Goal: Transaction & Acquisition: Purchase product/service

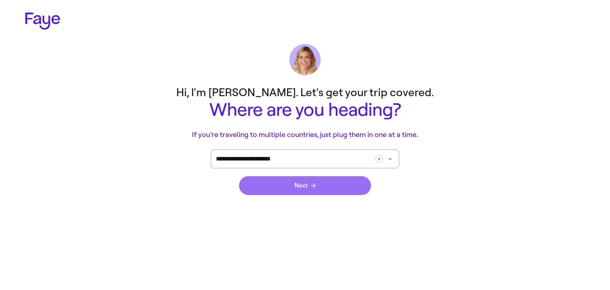
click at [352, 178] on button "Next" at bounding box center [305, 185] width 132 height 19
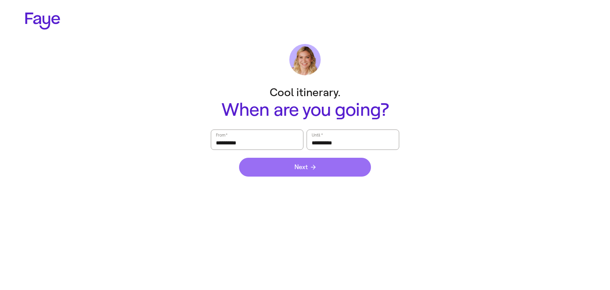
click at [345, 170] on button "Next" at bounding box center [305, 167] width 132 height 19
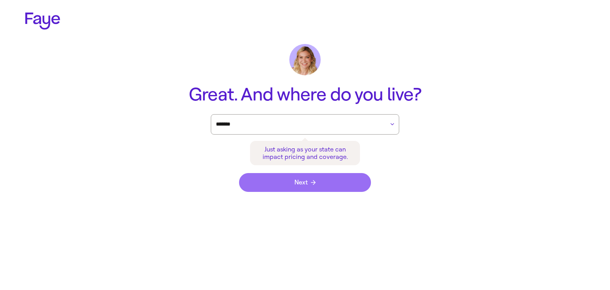
click at [345, 177] on button "Next" at bounding box center [305, 182] width 132 height 19
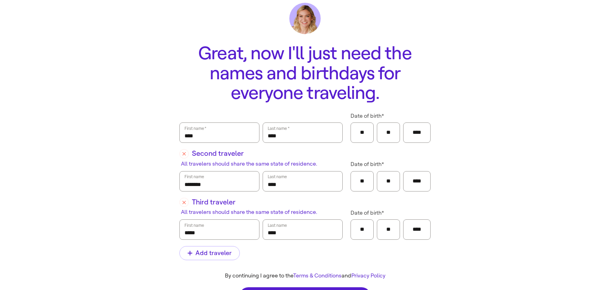
scroll to position [65, 0]
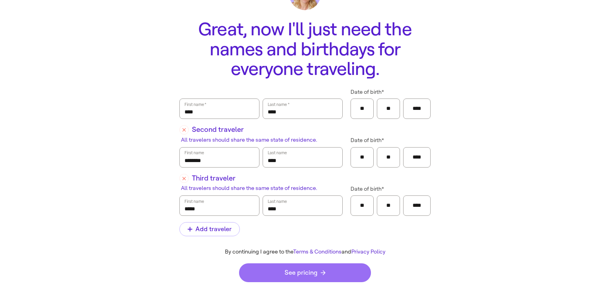
click at [269, 273] on button "See pricing" at bounding box center [305, 272] width 132 height 19
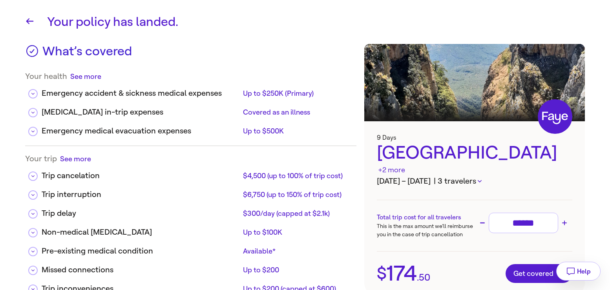
click at [476, 175] on button "| 3 travelers" at bounding box center [457, 181] width 48 height 12
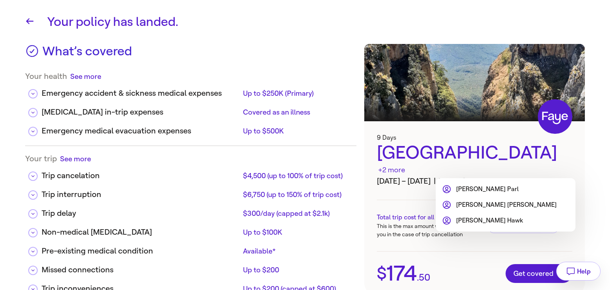
click at [474, 189] on li "[PERSON_NAME]" at bounding box center [499, 188] width 115 height 9
click at [404, 186] on div at bounding box center [305, 145] width 610 height 290
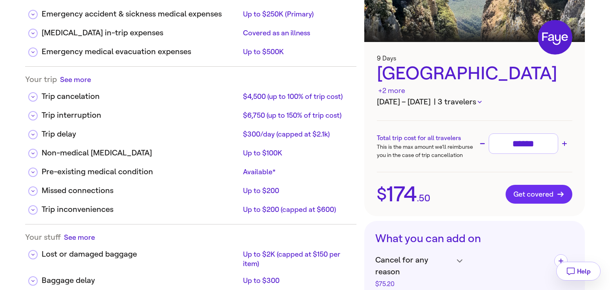
click at [514, 189] on button "Get covered" at bounding box center [538, 194] width 67 height 19
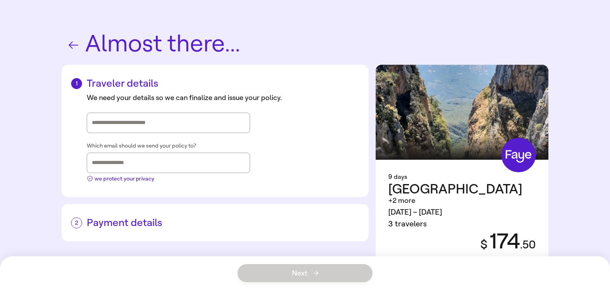
scroll to position [11, 0]
